Goal: Information Seeking & Learning: Check status

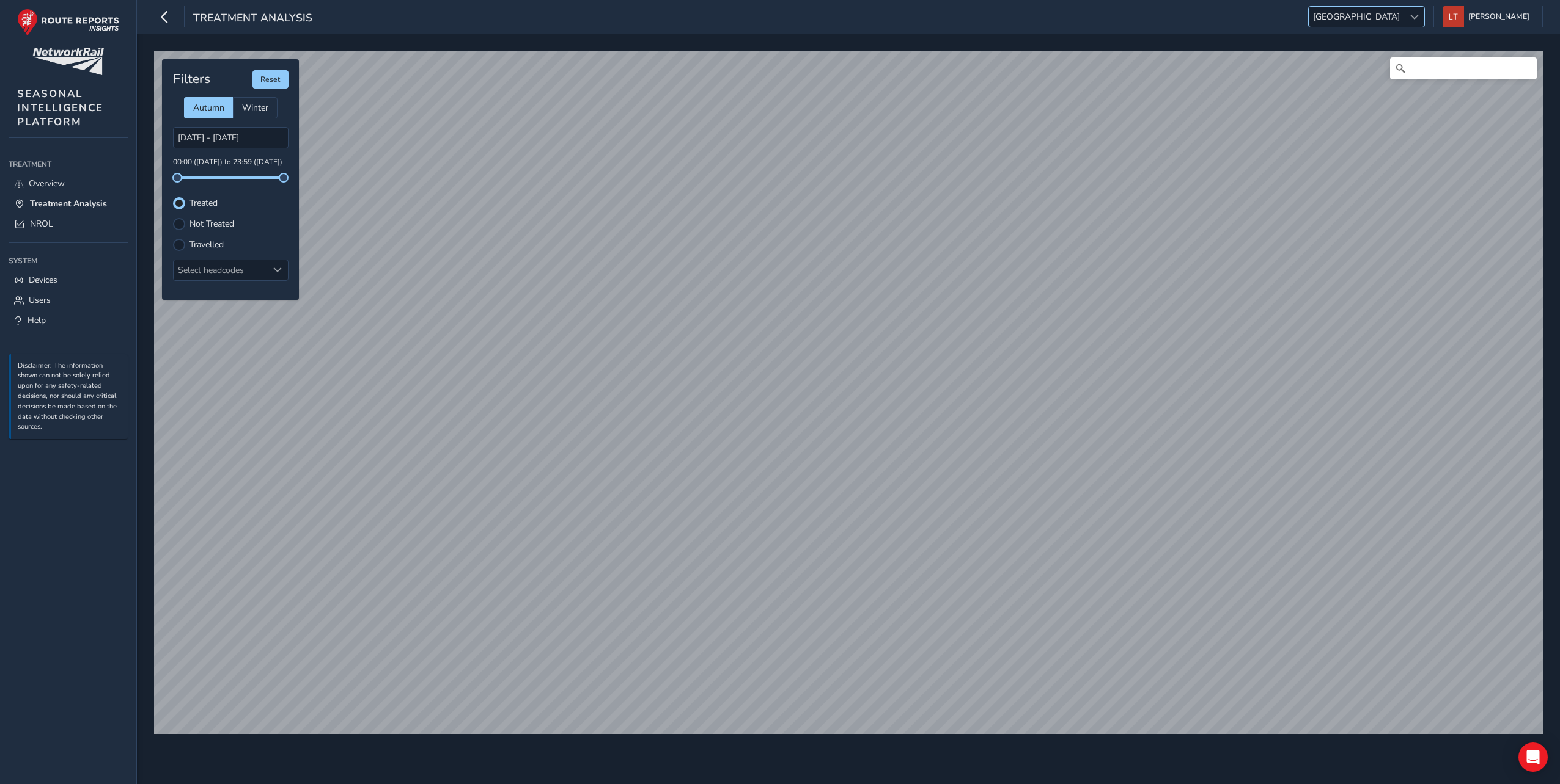
click at [1424, 12] on div at bounding box center [1413, 17] width 20 height 20
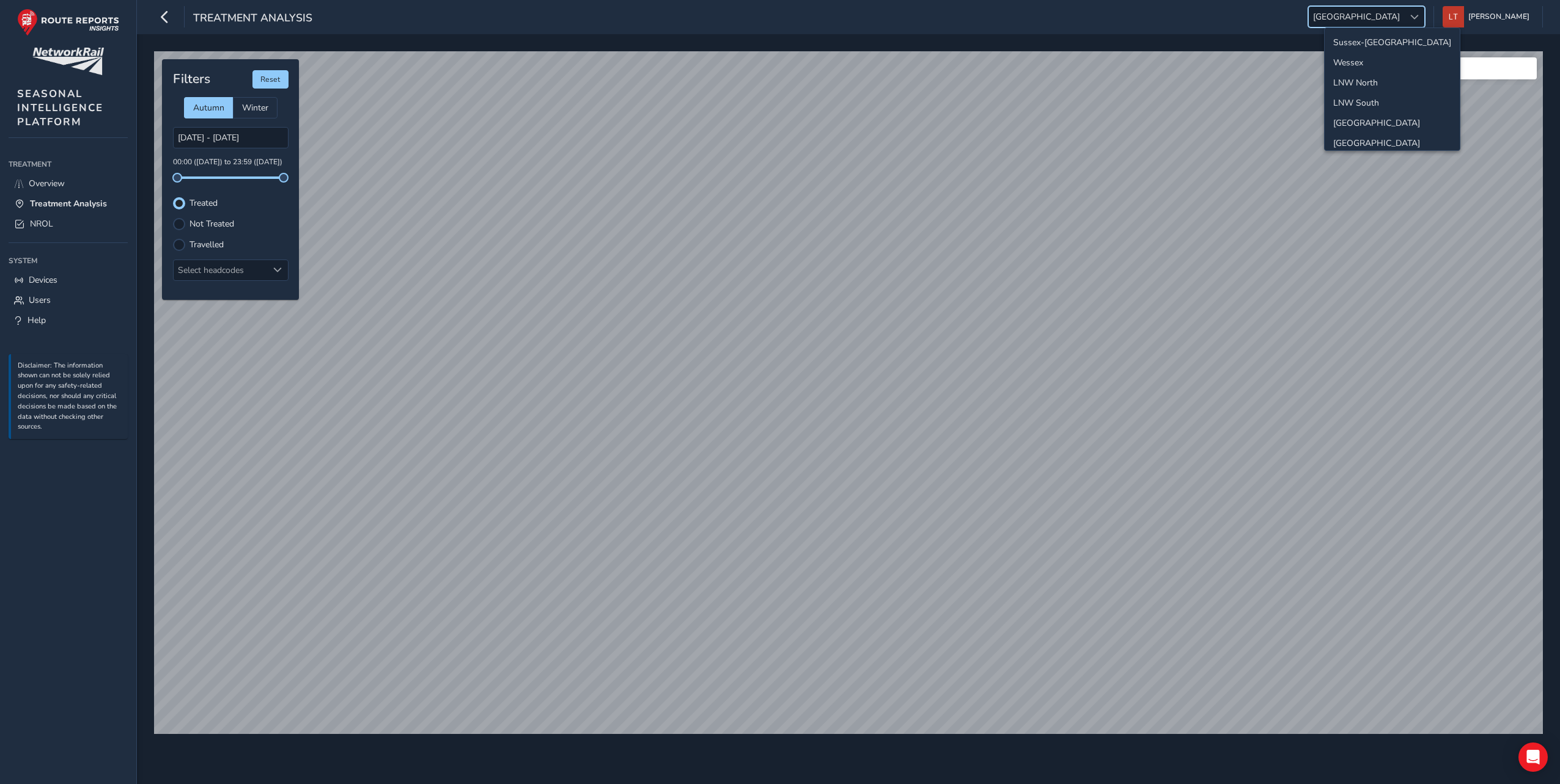
scroll to position [124, 0]
click at [1376, 137] on li "[GEOGRAPHIC_DATA]" at bounding box center [1392, 140] width 135 height 20
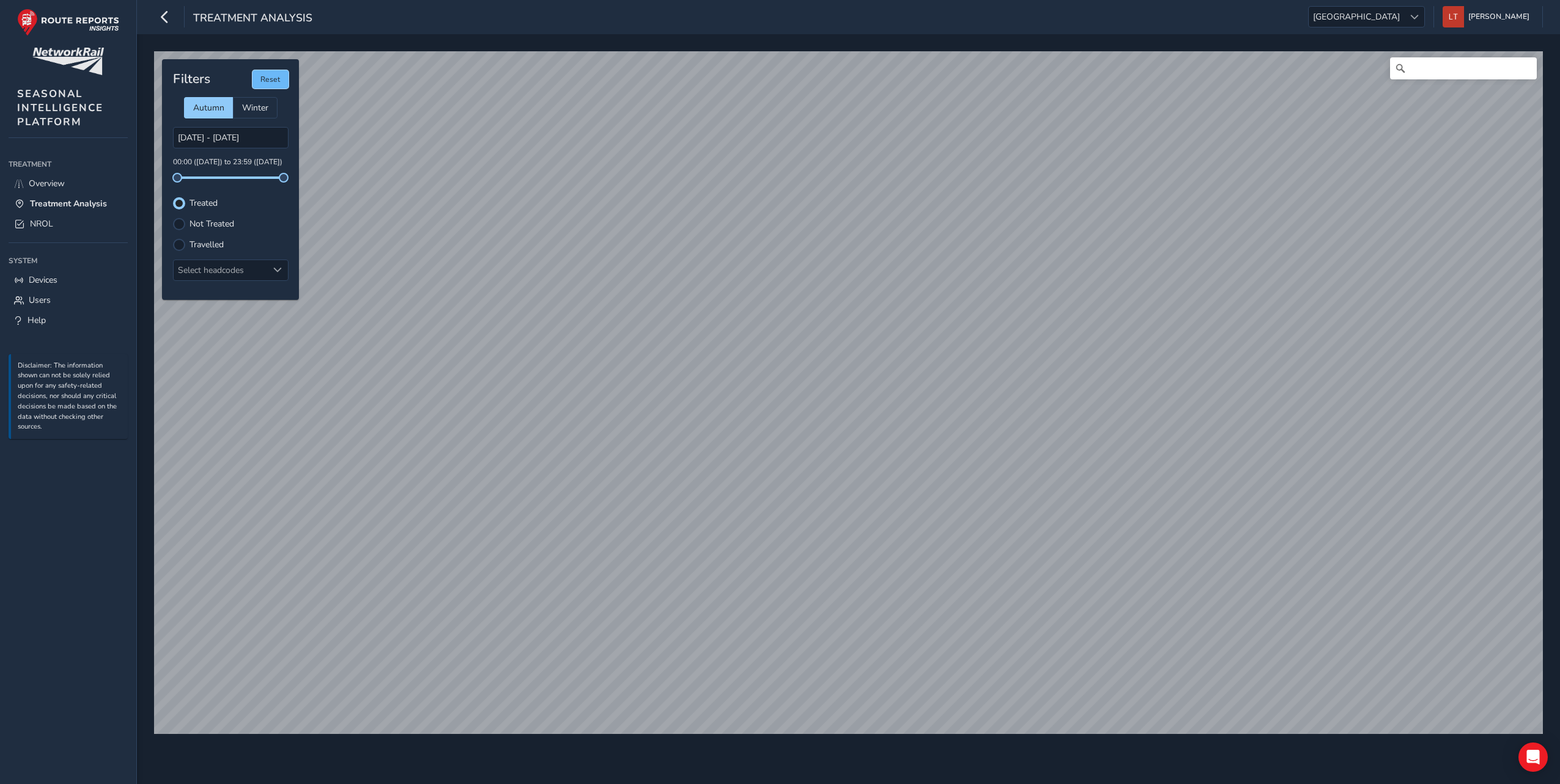
click at [270, 79] on button "Reset" at bounding box center [270, 79] width 36 height 19
click at [272, 83] on button "Reset" at bounding box center [270, 79] width 36 height 19
click at [1419, 14] on span at bounding box center [1414, 17] width 8 height 8
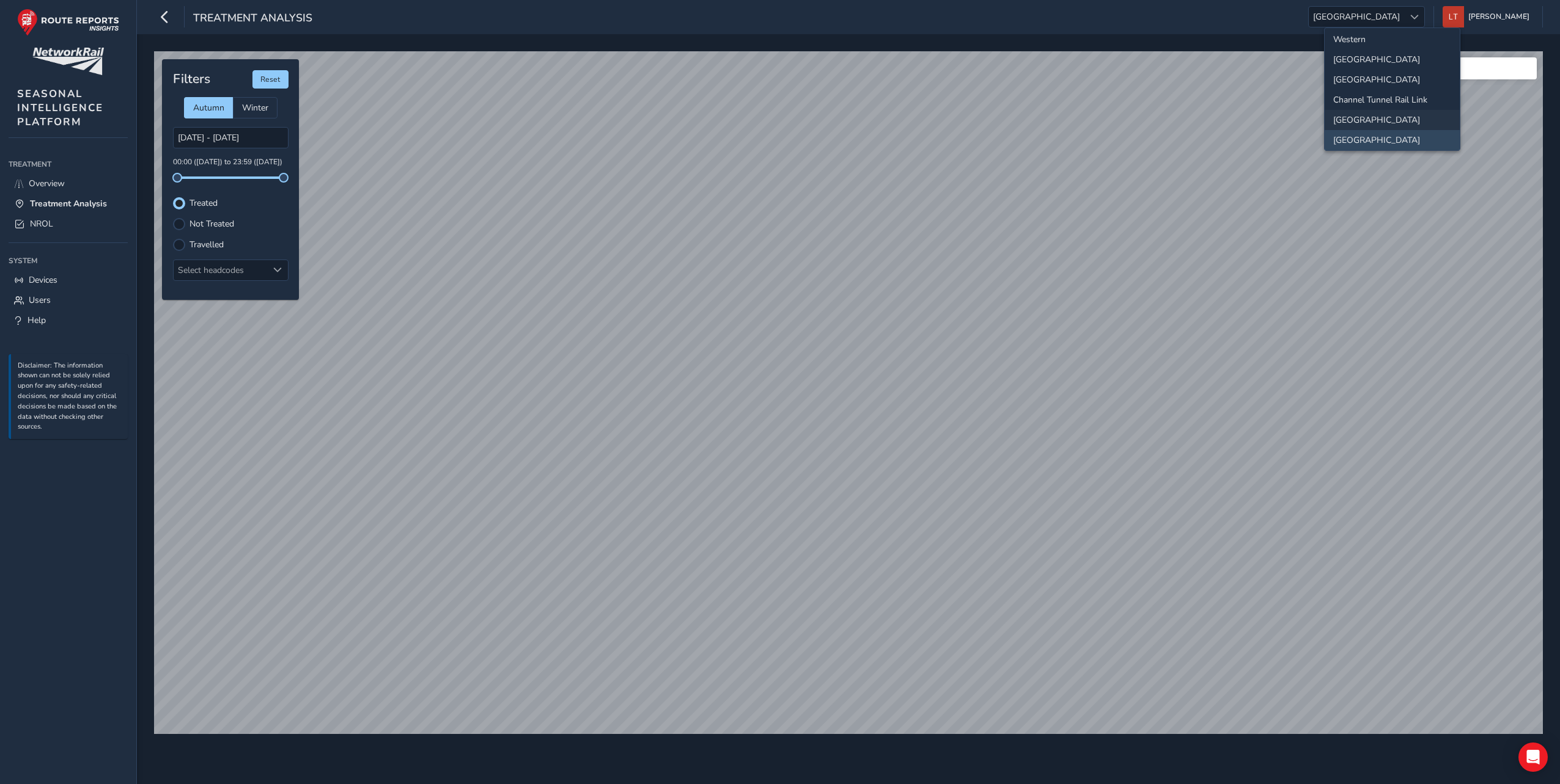
click at [1400, 123] on li "[GEOGRAPHIC_DATA]" at bounding box center [1392, 120] width 135 height 20
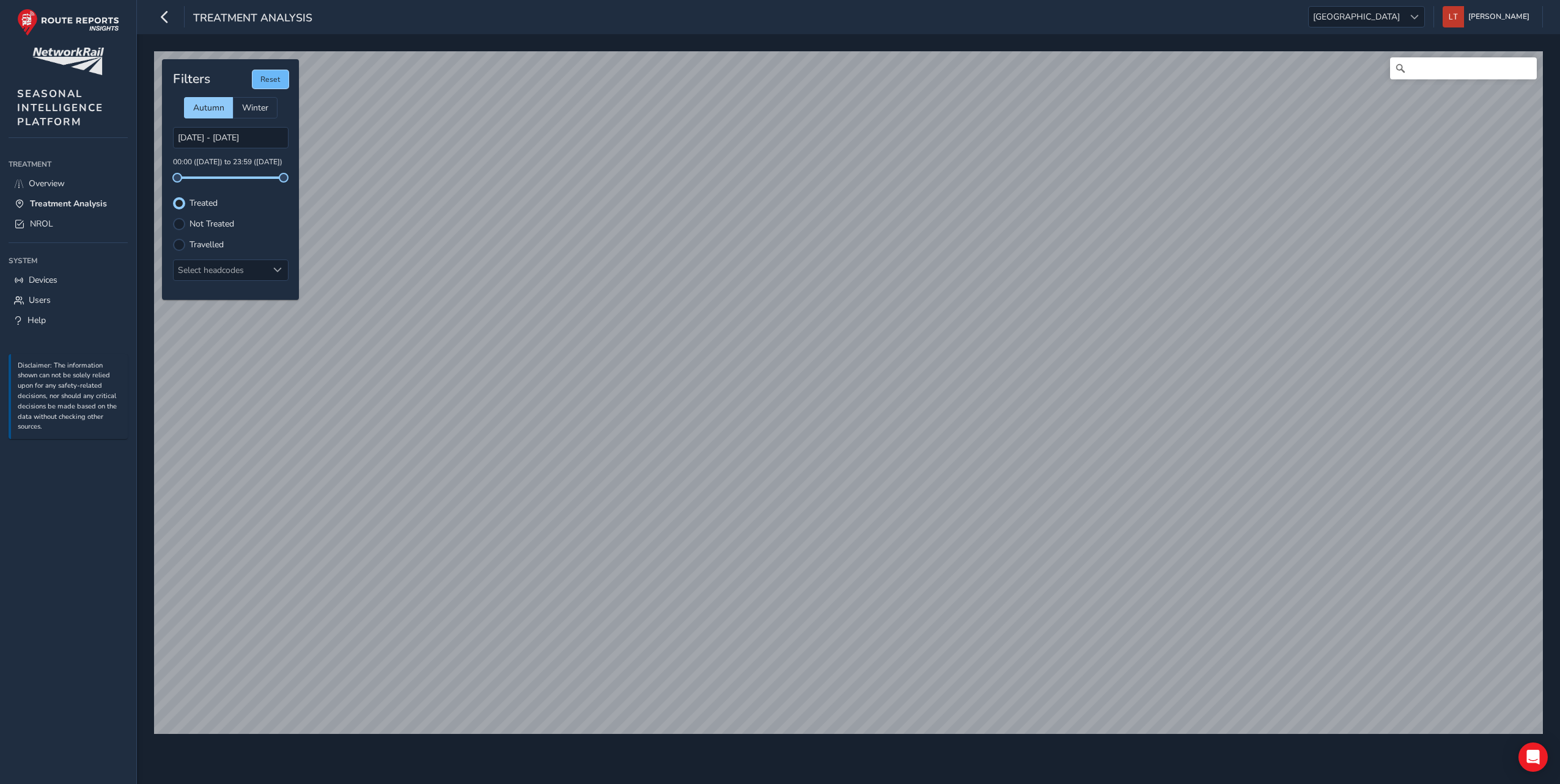
click at [265, 83] on button "Reset" at bounding box center [270, 79] width 36 height 19
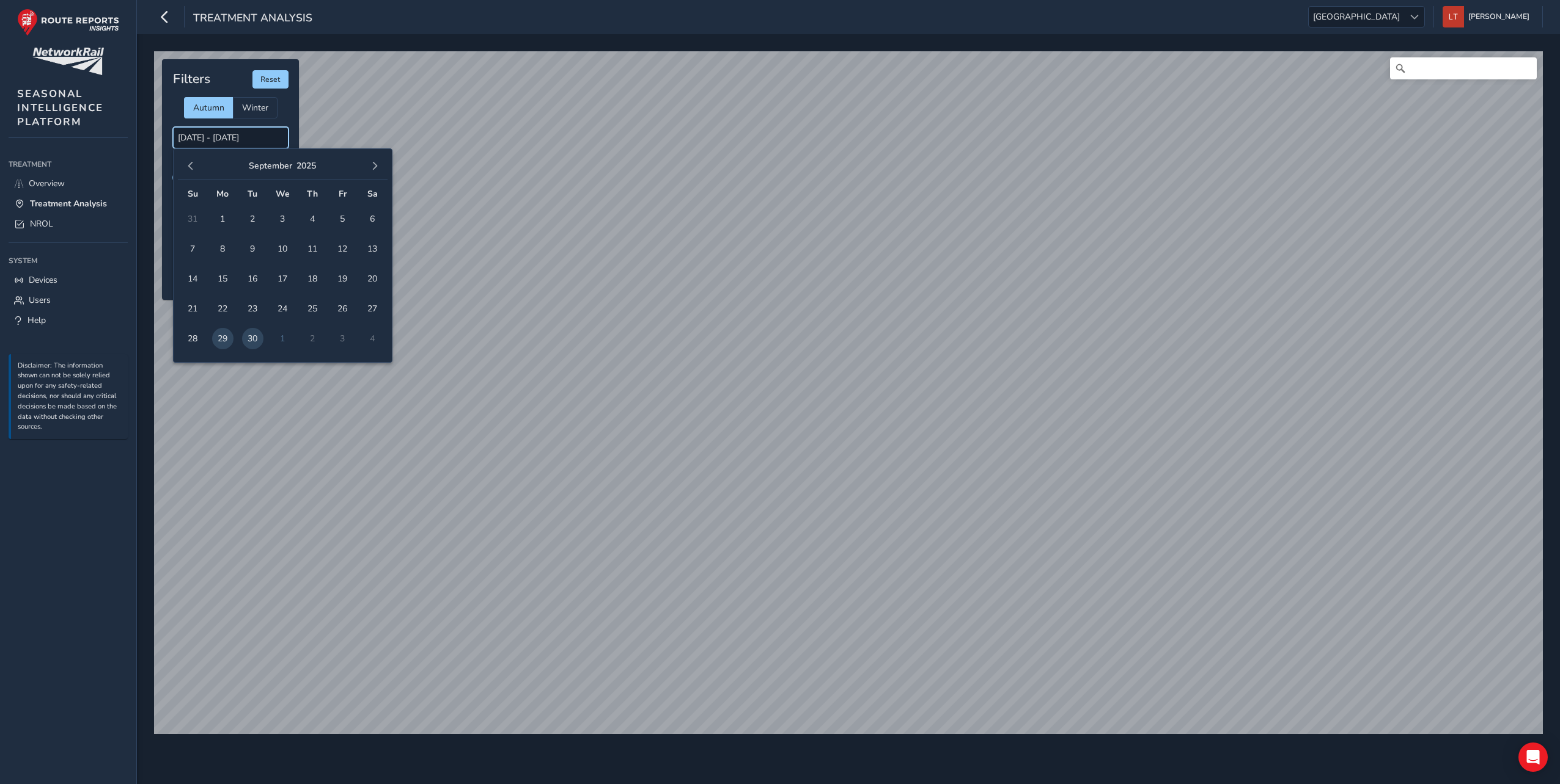
drag, startPoint x: 276, startPoint y: 138, endPoint x: 163, endPoint y: 138, distance: 113.0
click at [163, 138] on div "Filters Reset Autumn Winter 29/09/2025 - 30/09/2025 00:00 (29 Sep) to 23:59 (30…" at bounding box center [230, 179] width 137 height 240
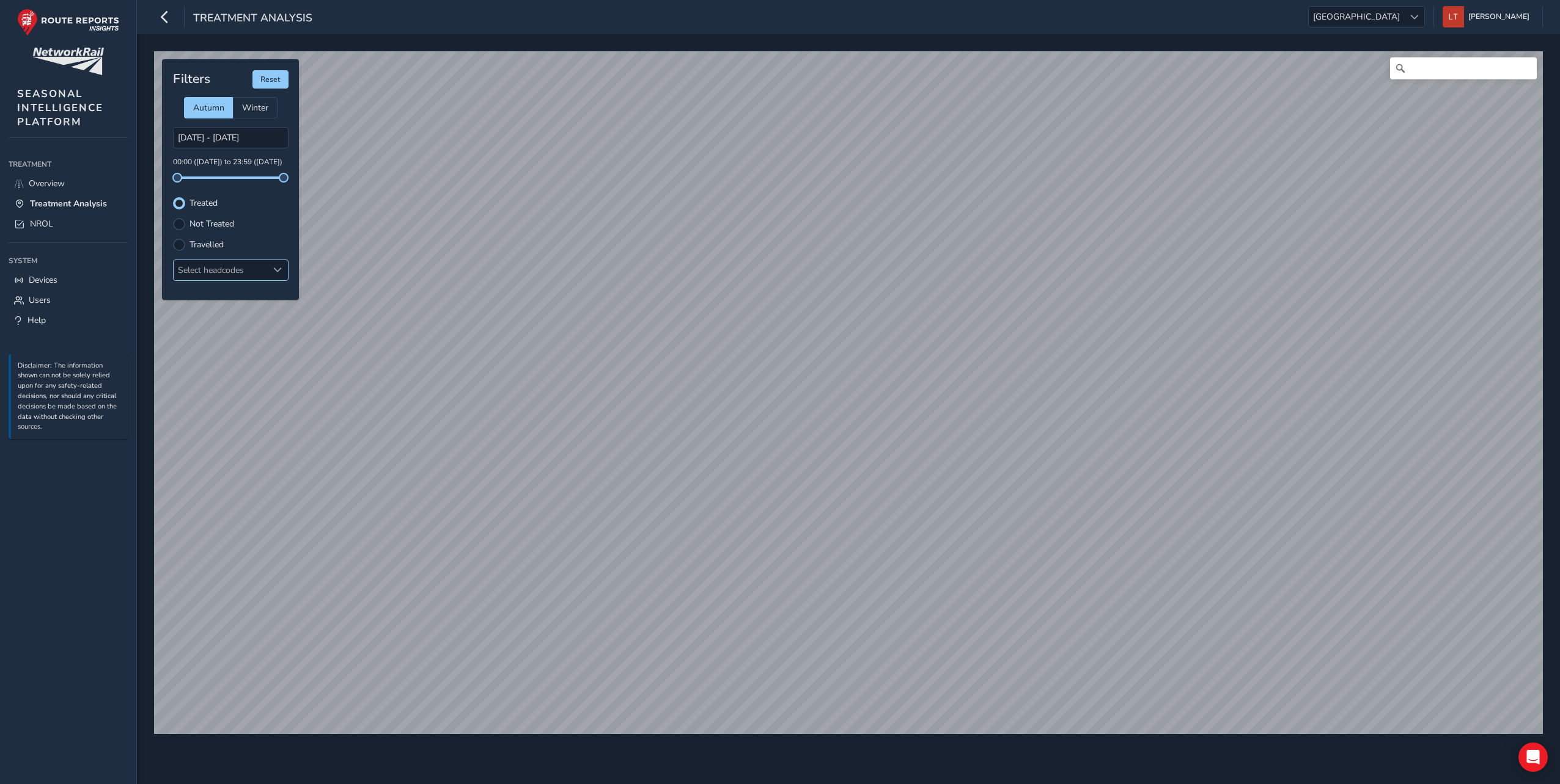
click at [268, 275] on div at bounding box center [277, 270] width 20 height 20
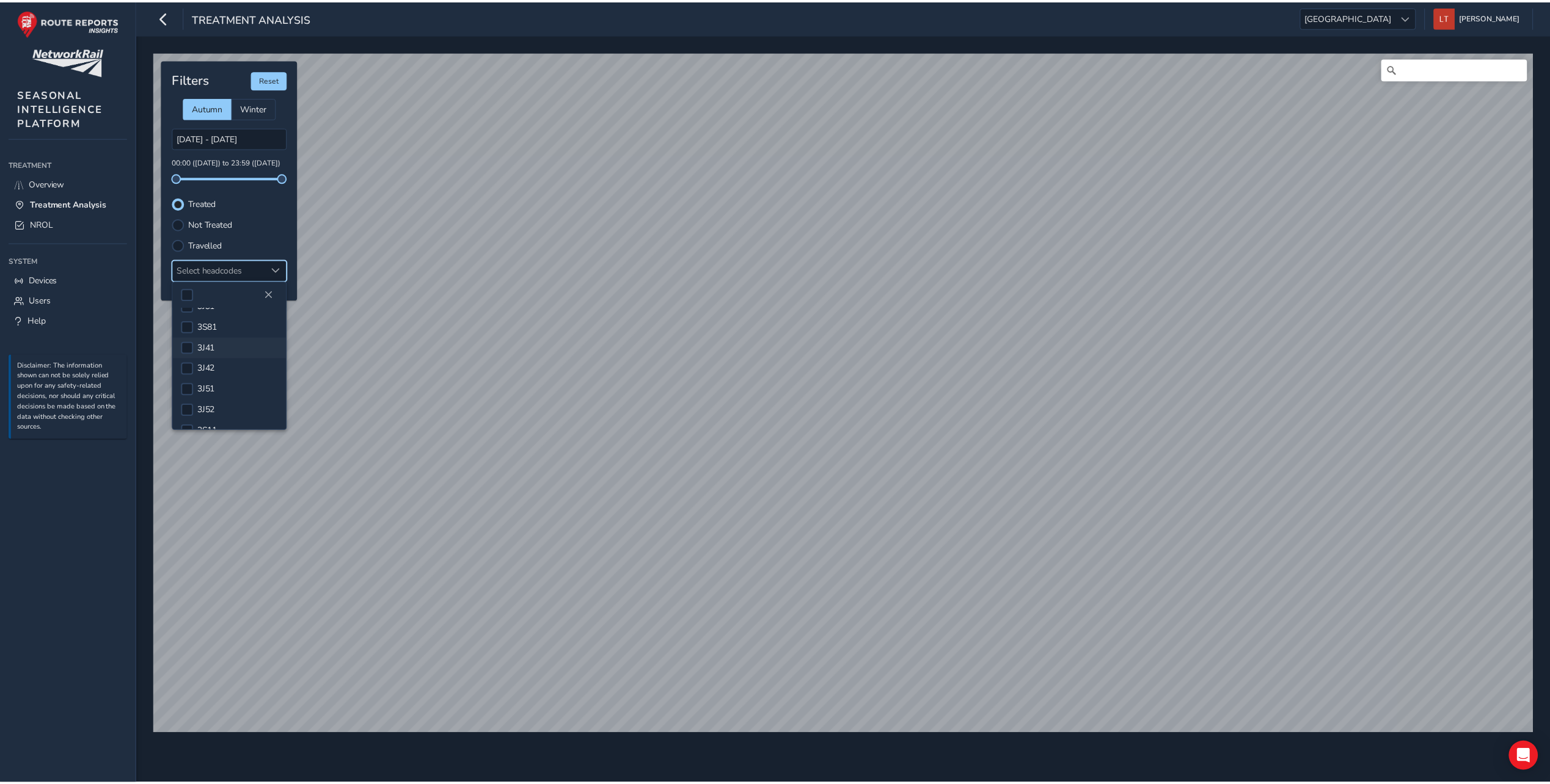
scroll to position [0, 0]
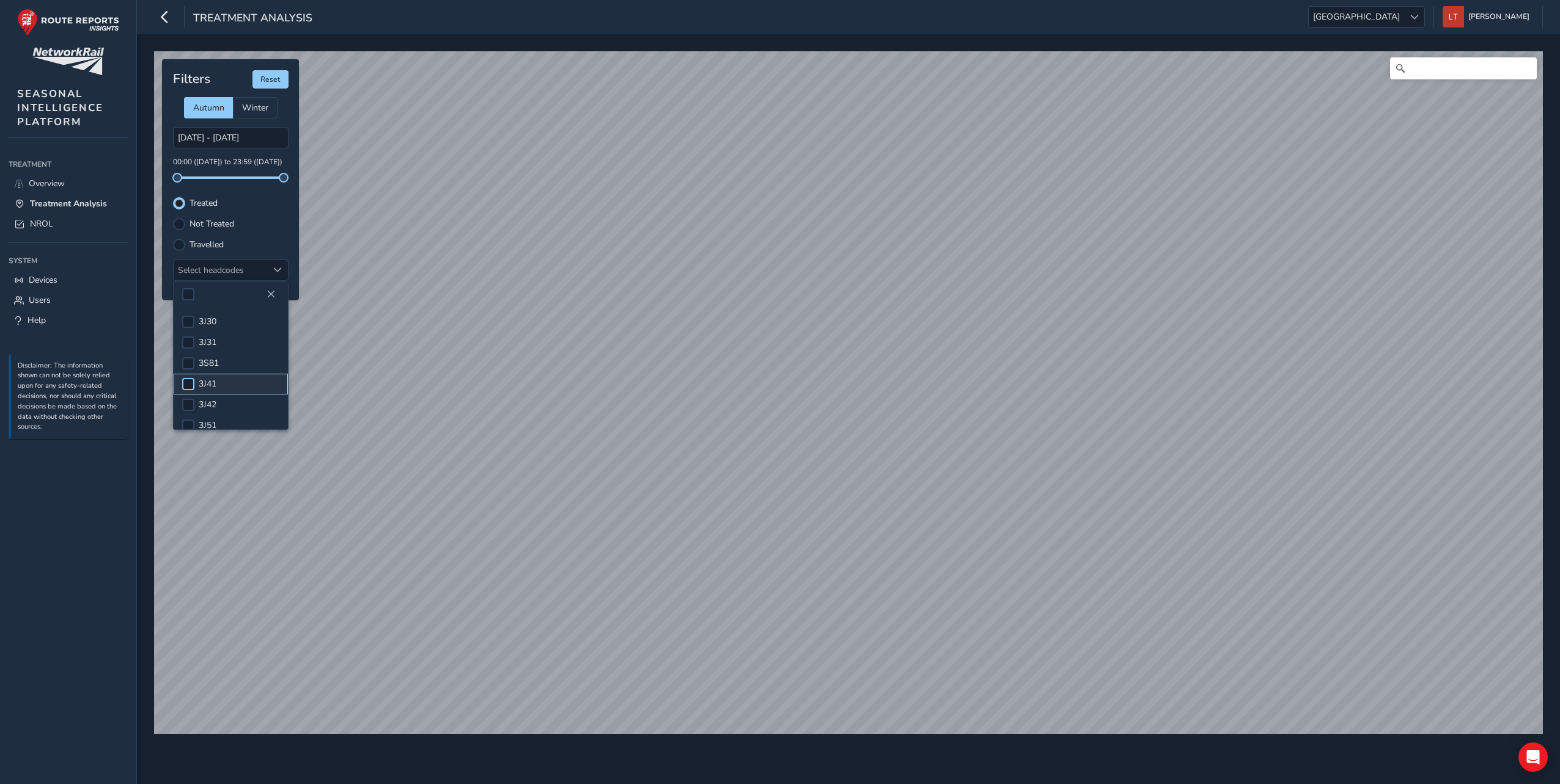
click at [192, 383] on div at bounding box center [188, 384] width 12 height 12
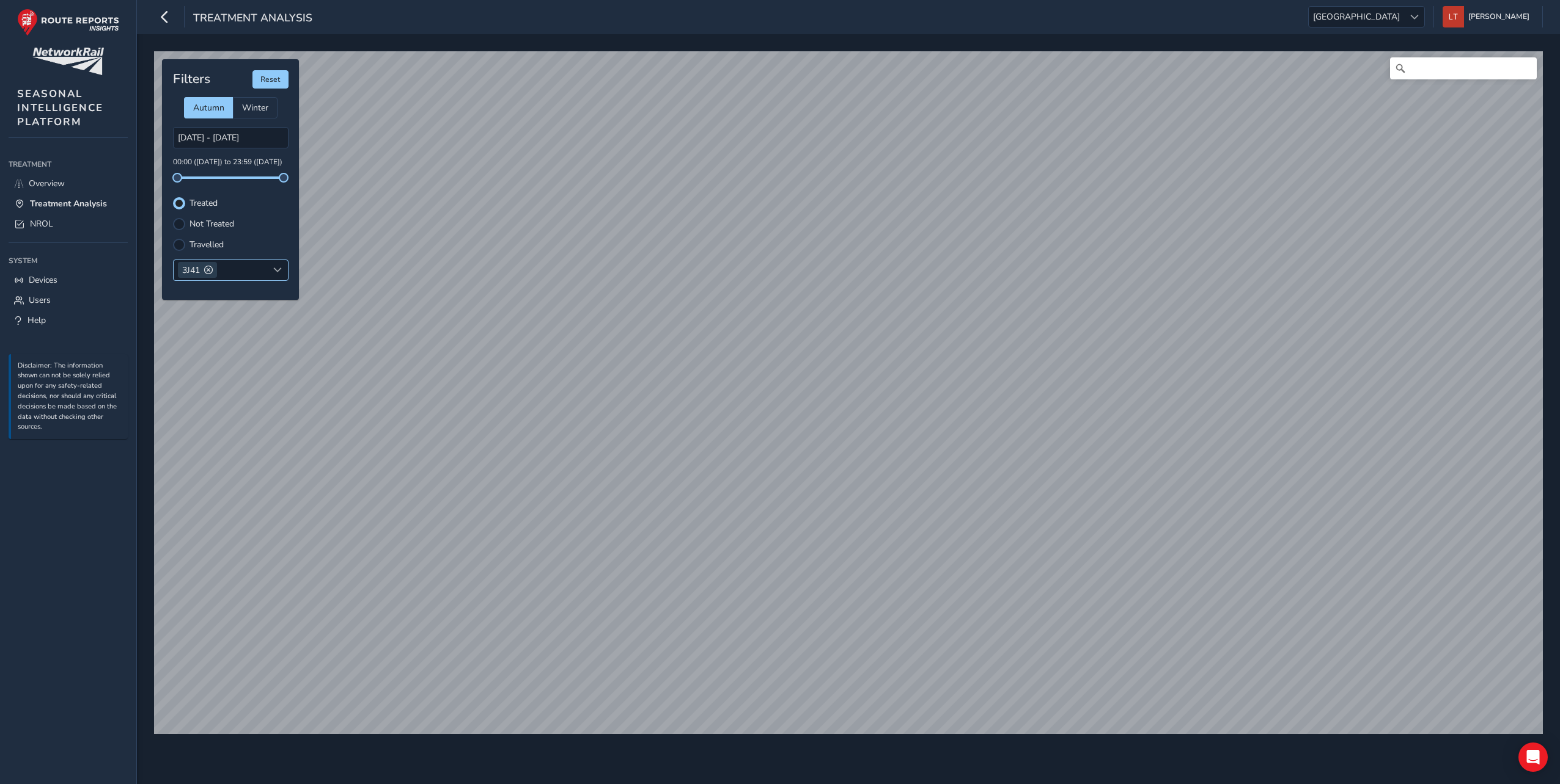
click at [212, 268] on span at bounding box center [208, 270] width 8 height 8
click at [71, 186] on link "Overview" at bounding box center [68, 183] width 119 height 20
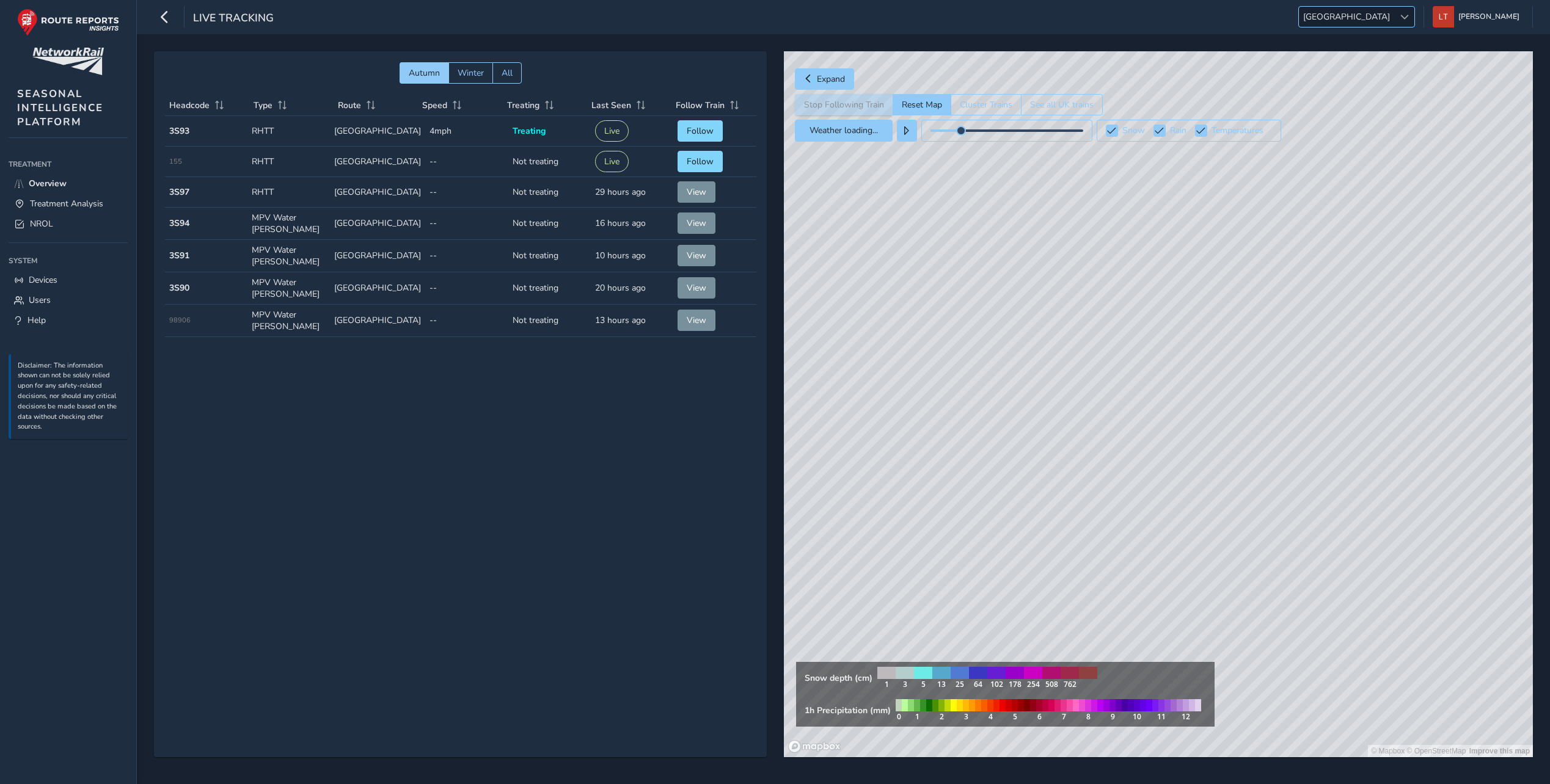
click at [1409, 17] on span at bounding box center [1405, 17] width 8 height 8
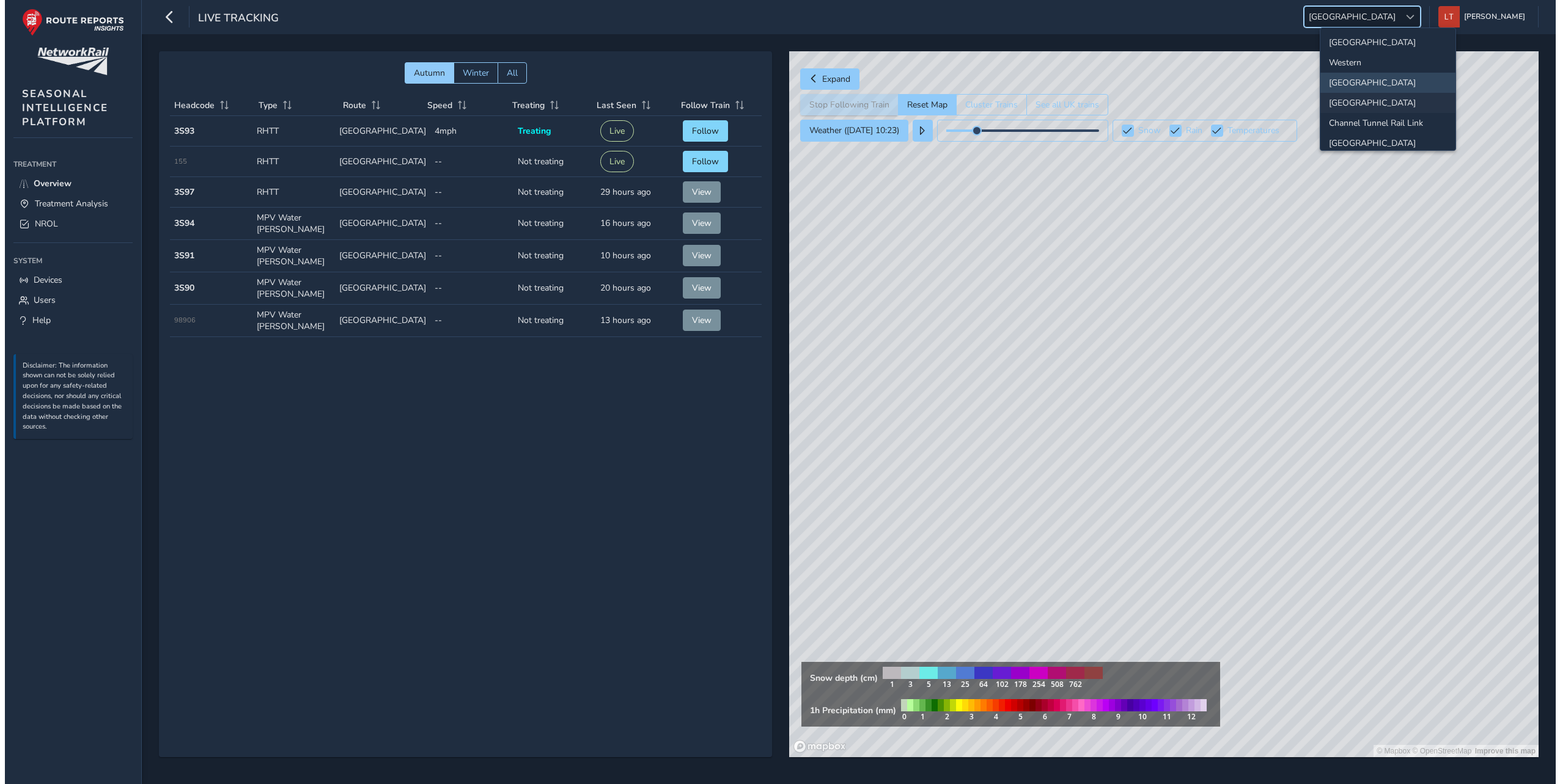
scroll to position [128, 0]
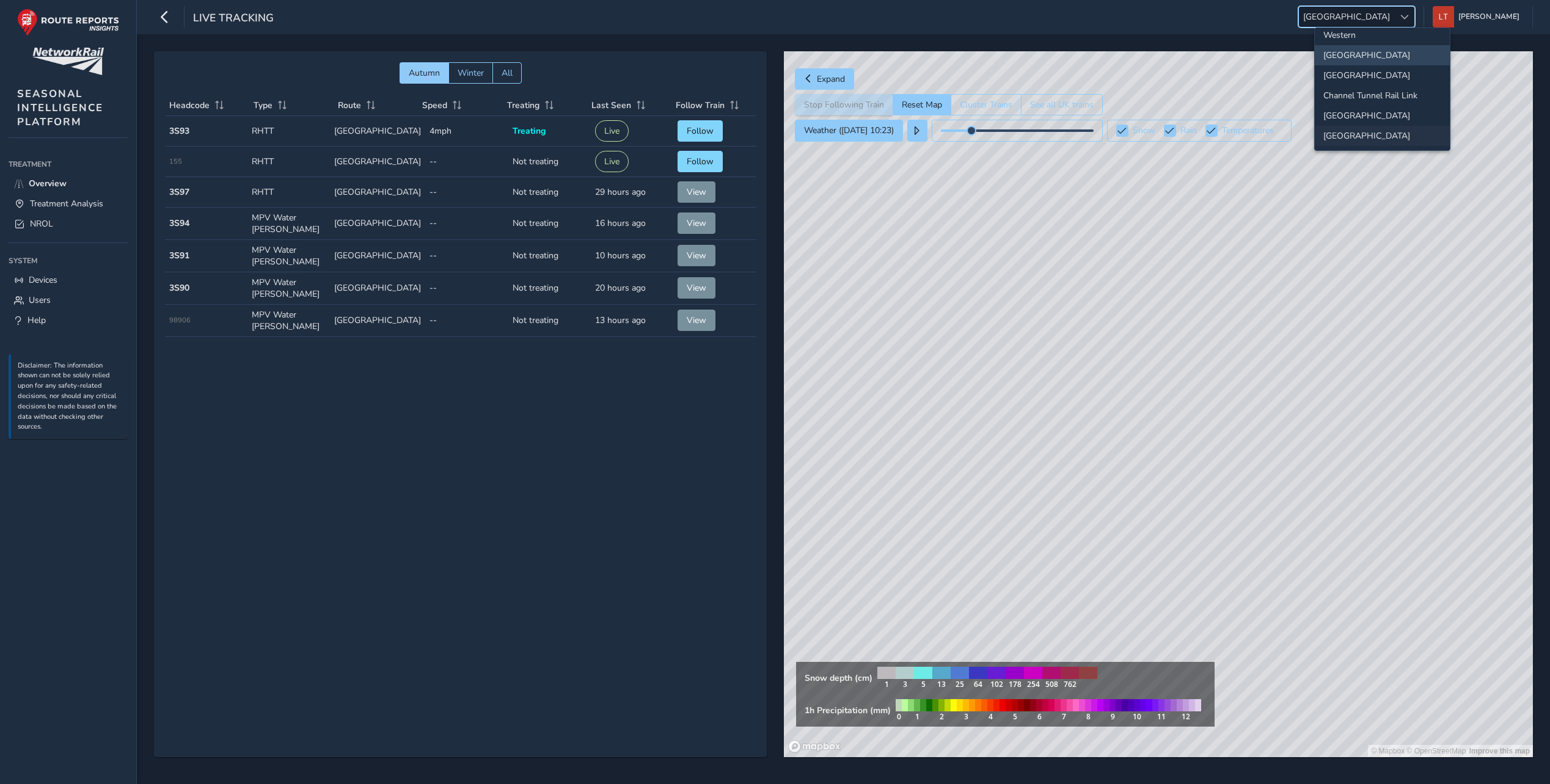
click at [1371, 140] on li "[GEOGRAPHIC_DATA]" at bounding box center [1383, 136] width 135 height 20
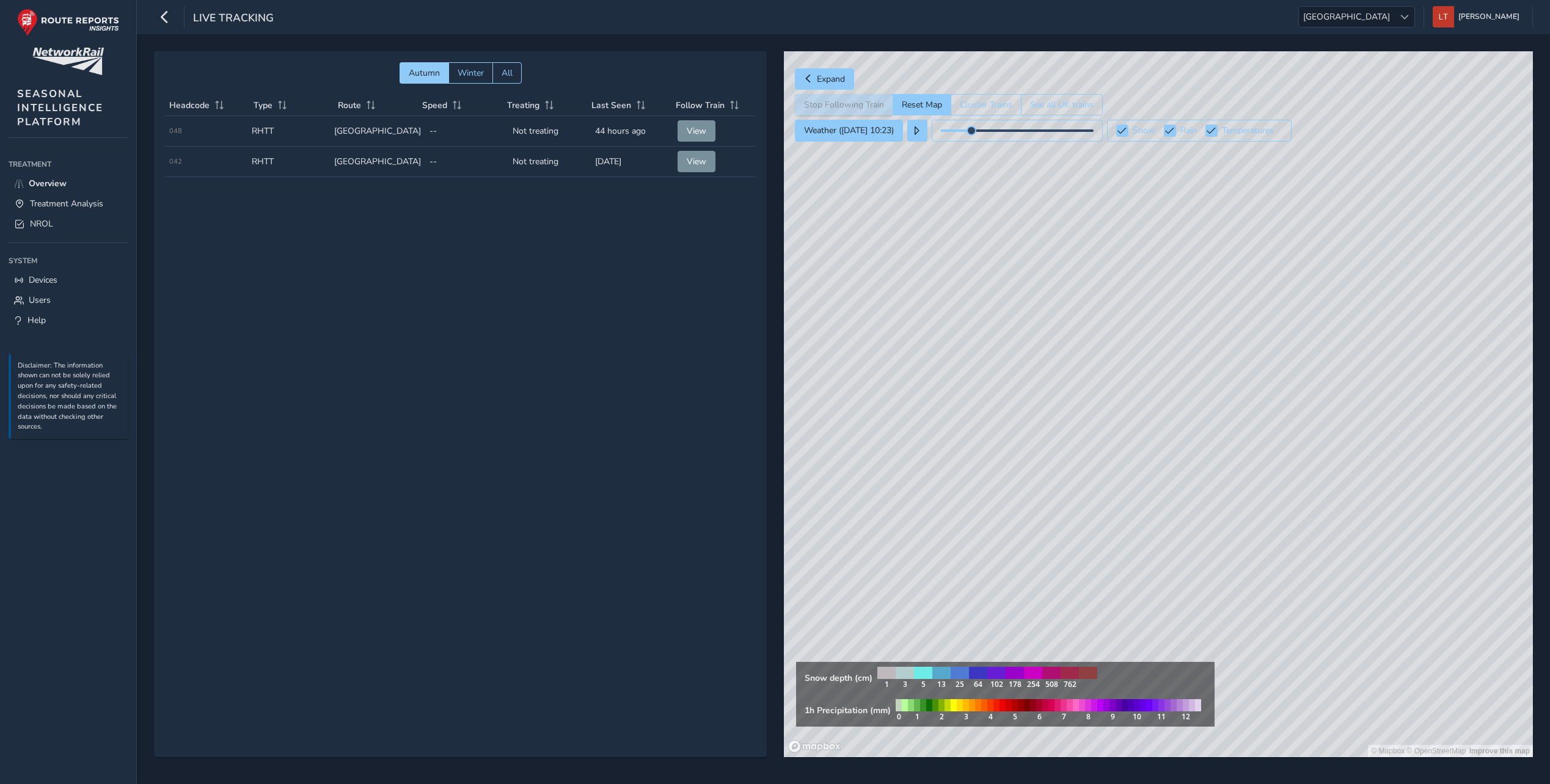
drag, startPoint x: 1222, startPoint y: 368, endPoint x: 1181, endPoint y: 294, distance: 84.6
click at [1181, 294] on div "© Mapbox © OpenStreetMap Improve this map" at bounding box center [1158, 404] width 749 height 706
drag, startPoint x: 1141, startPoint y: 281, endPoint x: 1070, endPoint y: 276, distance: 71.2
click at [1070, 276] on div "© Mapbox © OpenStreetMap Improve this map" at bounding box center [1158, 404] width 749 height 706
click at [68, 207] on span "Treatment Analysis" at bounding box center [66, 203] width 73 height 12
